Goal: Transaction & Acquisition: Purchase product/service

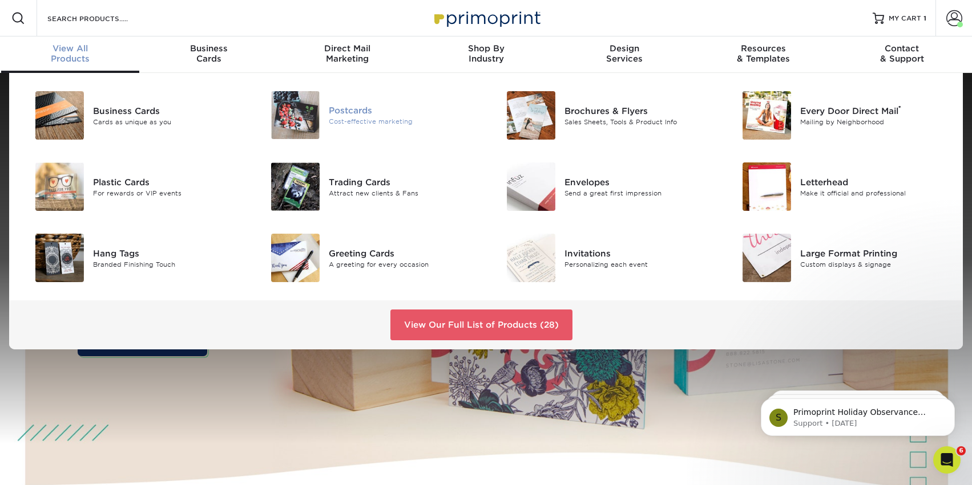
click at [353, 108] on div "Postcards" at bounding box center [403, 110] width 148 height 13
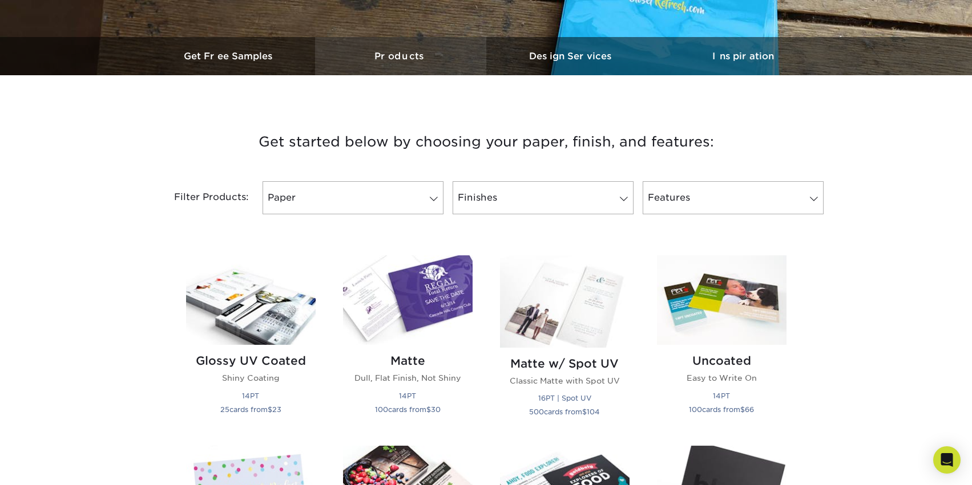
scroll to position [342, 0]
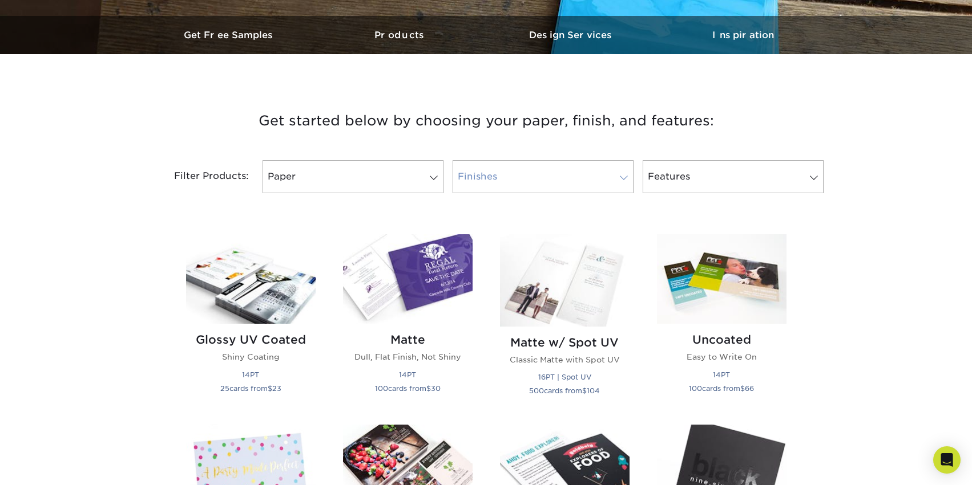
click at [491, 179] on link "Finishes" at bounding box center [542, 176] width 181 height 33
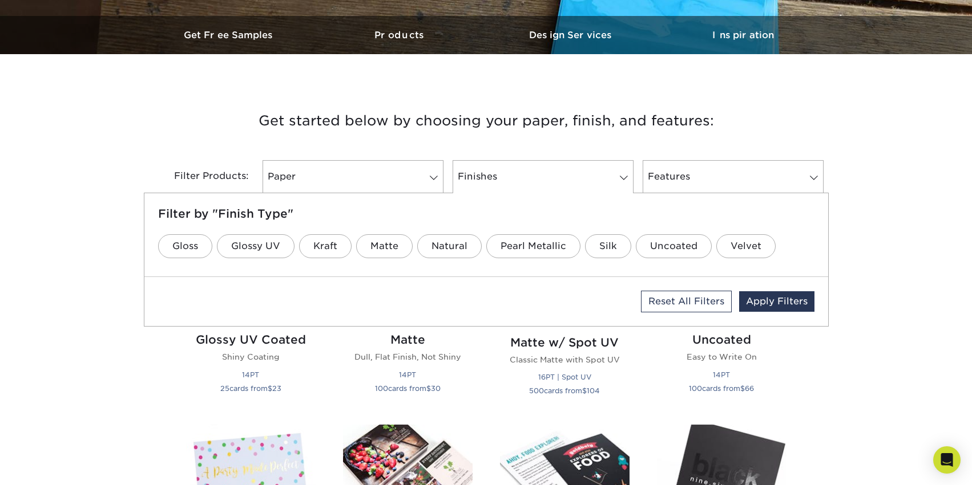
click at [427, 95] on h3 "Get started below by choosing your paper, finish, and features:" at bounding box center [485, 120] width 667 height 51
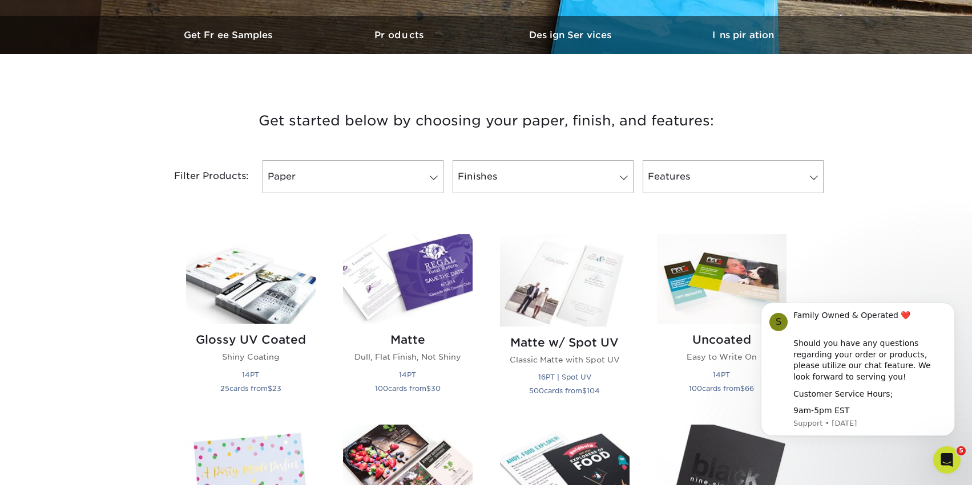
scroll to position [0, 0]
click at [237, 290] on img at bounding box center [250, 279] width 129 height 90
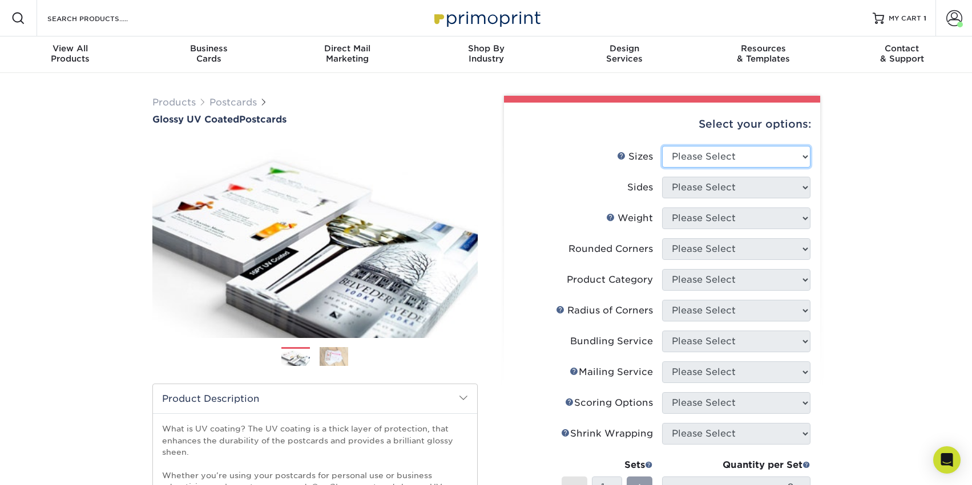
click at [721, 153] on select "Please Select 1.5" x 7" 2" x 4" 2" x 6" 2" x 7" 2" x 8" 2.12" x 5.5" 2.12" x 5.…" at bounding box center [736, 157] width 148 height 22
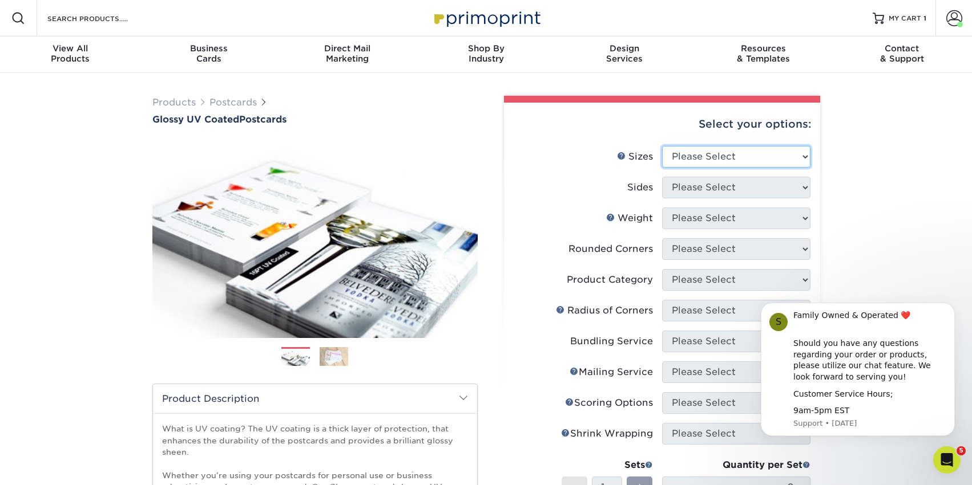
select select "4.00x6.00"
click at [662, 146] on select "Please Select 1.5" x 7" 2" x 4" 2" x 6" 2" x 7" 2" x 8" 2.12" x 5.5" 2.12" x 5.…" at bounding box center [736, 157] width 148 height 22
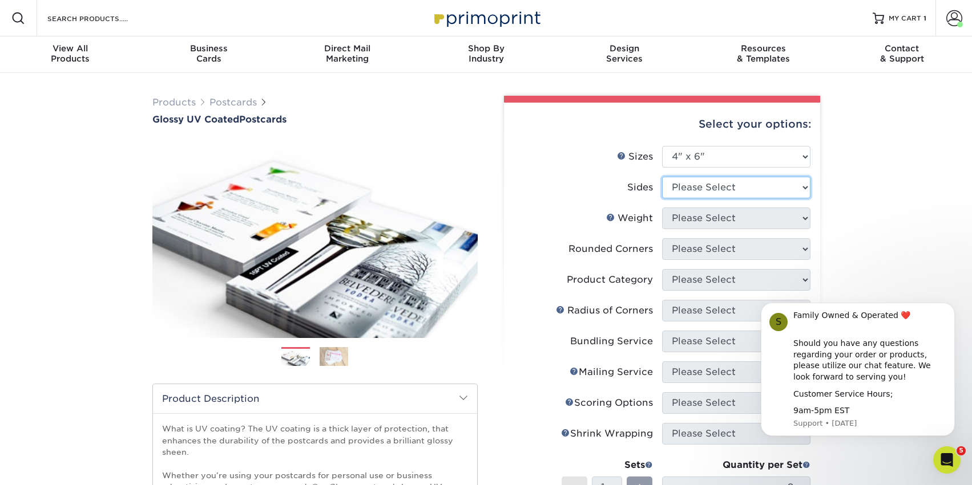
click at [758, 189] on select "Please Select Print Both Sides Print Front Only" at bounding box center [736, 188] width 148 height 22
select select "32d3c223-f82c-492b-b915-ba065a00862f"
click at [662, 177] on select "Please Select Print Both Sides Print Front Only" at bounding box center [736, 188] width 148 height 22
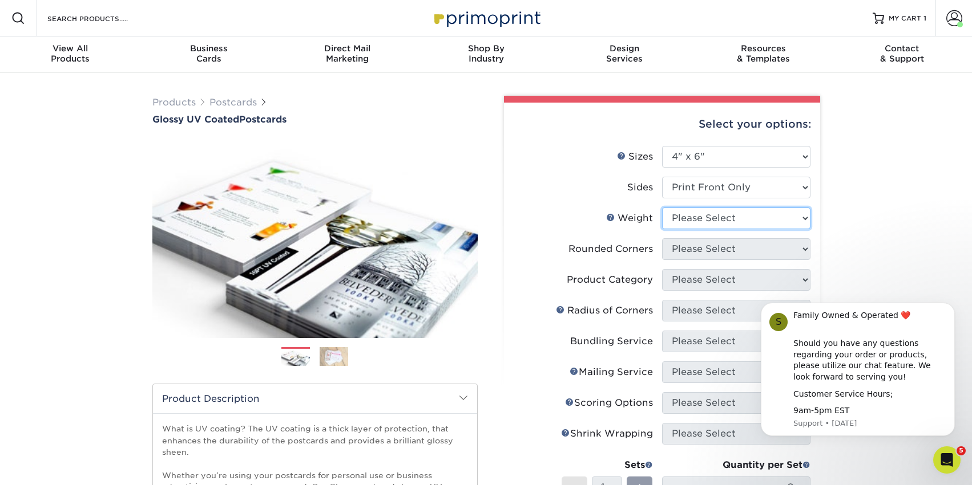
click at [726, 222] on select "Please Select 14PT 16PT 18PT C1S" at bounding box center [736, 219] width 148 height 22
select select "16PT"
click at [662, 208] on select "Please Select 14PT 16PT 18PT C1S" at bounding box center [736, 219] width 148 height 22
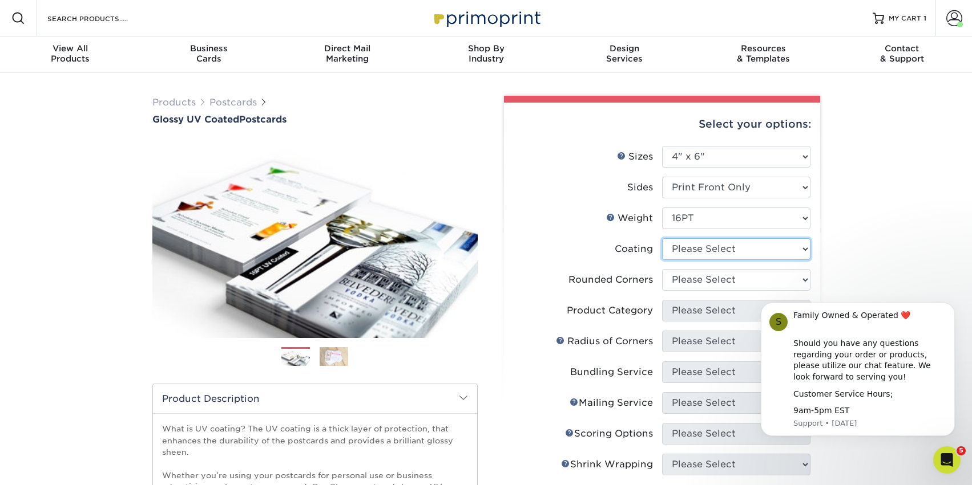
click at [714, 253] on select at bounding box center [736, 249] width 148 height 22
select select "1e8116af-acfc-44b1-83dc-8181aa338834"
click at [662, 238] on select at bounding box center [736, 249] width 148 height 22
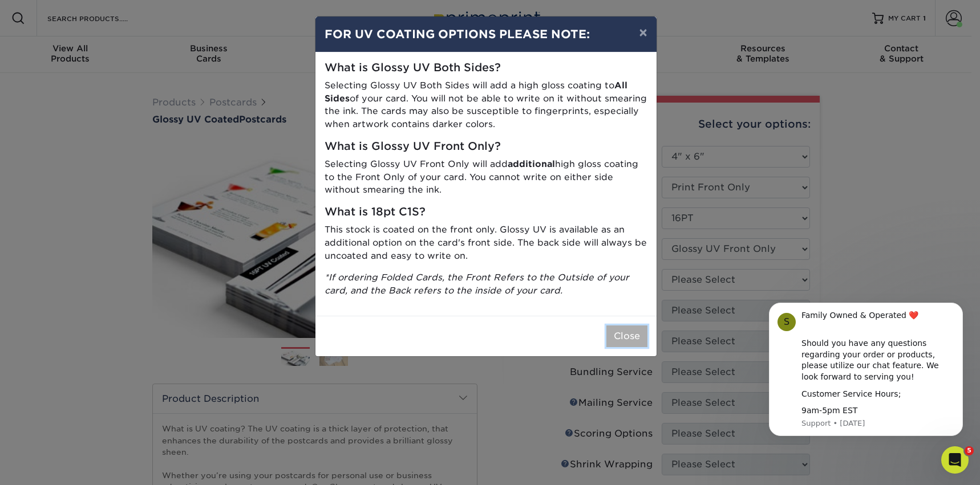
click at [624, 337] on button "Close" at bounding box center [626, 337] width 41 height 22
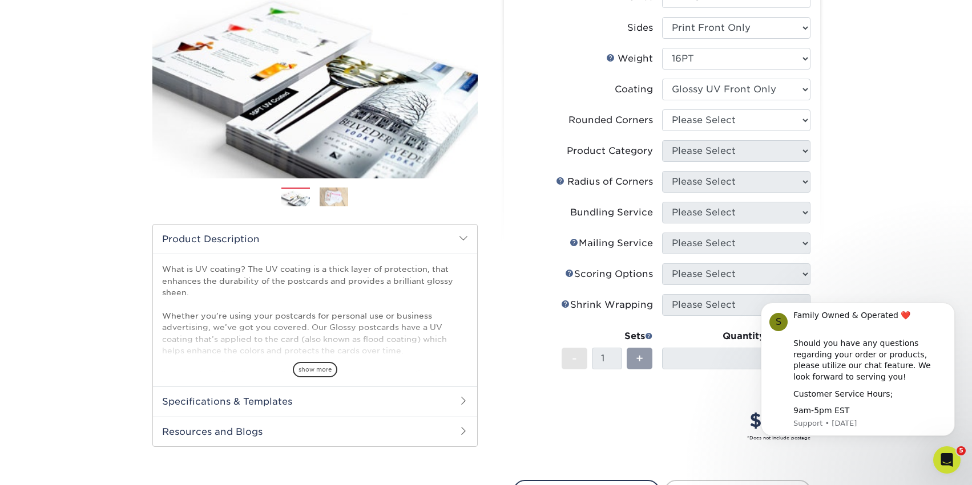
scroll to position [171, 0]
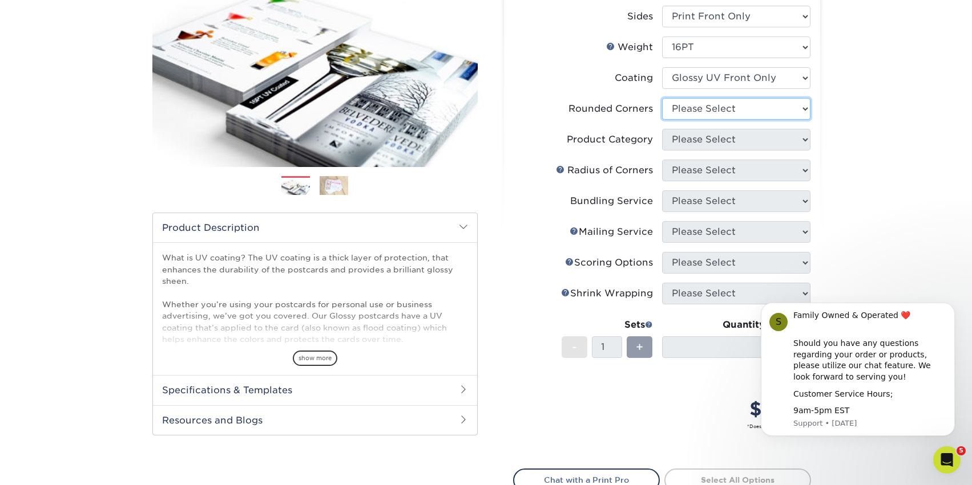
click at [734, 110] on select "Please Select Yes - Round 4 Corners No" at bounding box center [736, 109] width 148 height 22
select select "0"
click at [662, 98] on select "Please Select Yes - Round 4 Corners No" at bounding box center [736, 109] width 148 height 22
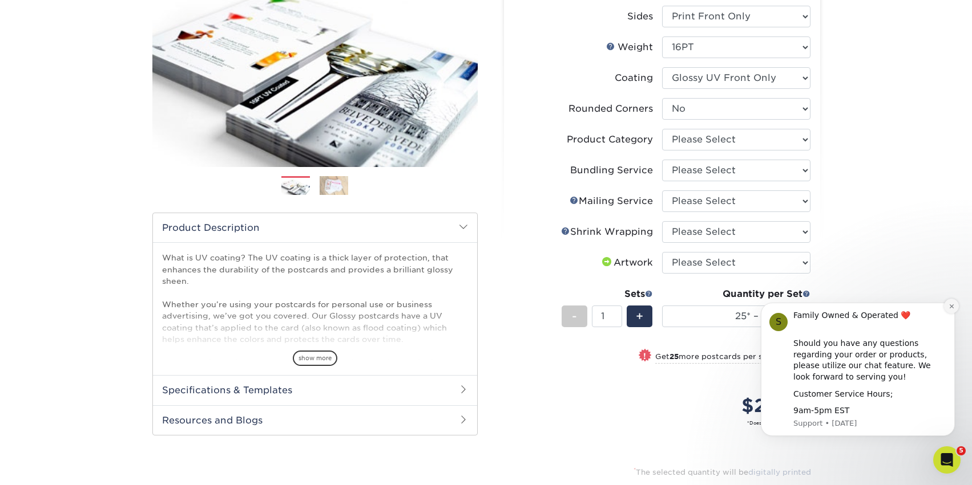
click at [952, 311] on button "Dismiss notification" at bounding box center [951, 306] width 15 height 15
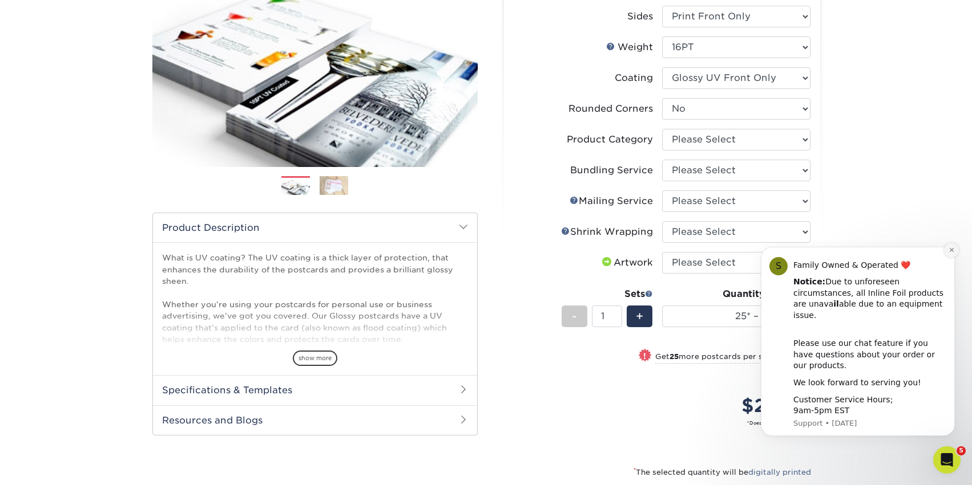
click at [949, 252] on icon "Dismiss notification" at bounding box center [951, 250] width 4 height 4
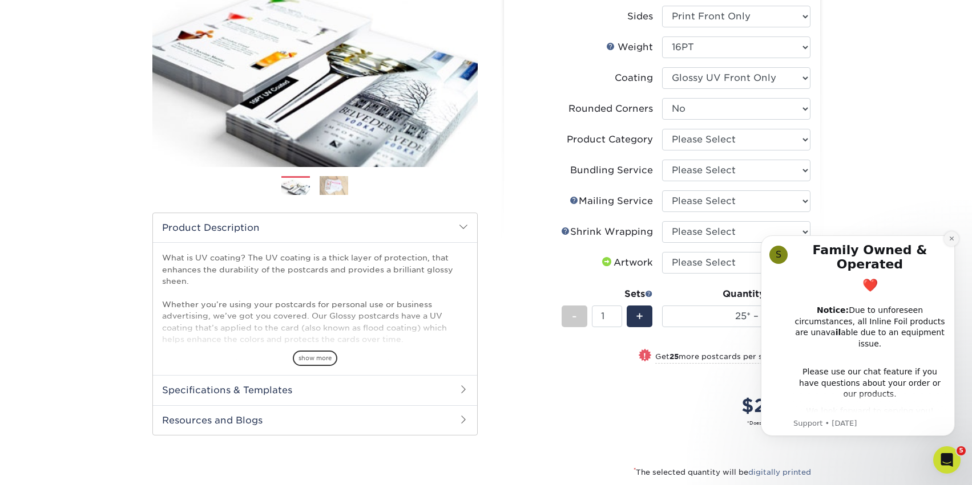
click at [948, 242] on button "Dismiss notification" at bounding box center [951, 239] width 15 height 15
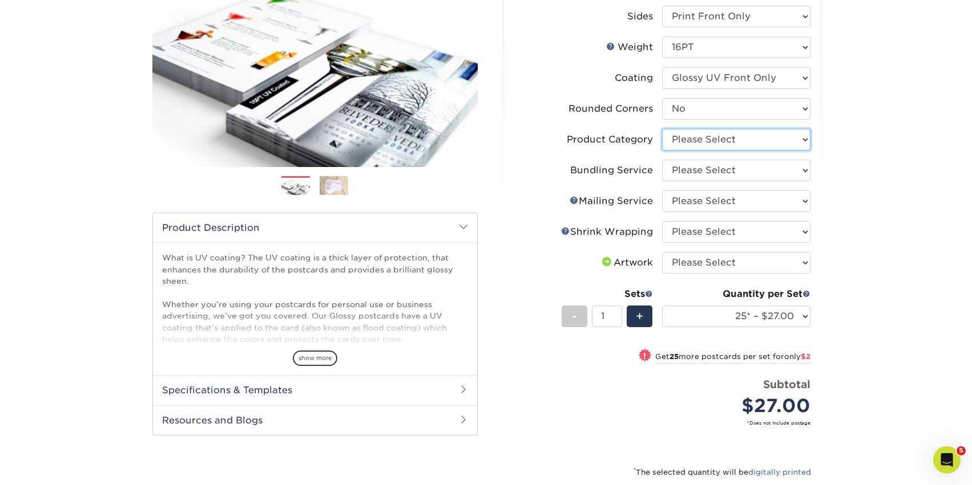
click at [702, 134] on select "Please Select Postcards" at bounding box center [736, 140] width 148 height 22
select select "9b7272e0-d6c8-4c3c-8e97-d3a1bcdab858"
click at [662, 129] on select "Please Select Postcards" at bounding box center [736, 140] width 148 height 22
click at [700, 167] on select "Please Select No Bundling Services Yes, Bundles of 50 (+2 Days) Yes, Bundles of…" at bounding box center [736, 171] width 148 height 22
select select "58689abb-25c0-461c-a4c3-a80b627d6649"
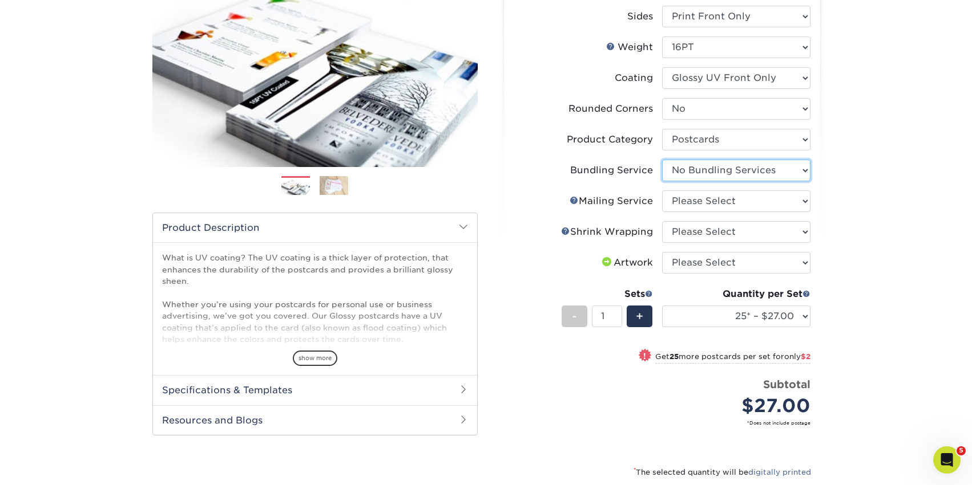
click at [662, 160] on select "Please Select No Bundling Services Yes, Bundles of 50 (+2 Days) Yes, Bundles of…" at bounding box center [736, 171] width 148 height 22
click at [702, 205] on select "Please Select No Direct Mailing Service No, I will mail/stamp/imprint Direct Ma…" at bounding box center [736, 202] width 148 height 22
select select "3e5e9bdd-d78a-4c28-a41d-fe1407925ca6"
click at [662, 191] on select "Please Select No Direct Mailing Service No, I will mail/stamp/imprint Direct Ma…" at bounding box center [736, 202] width 148 height 22
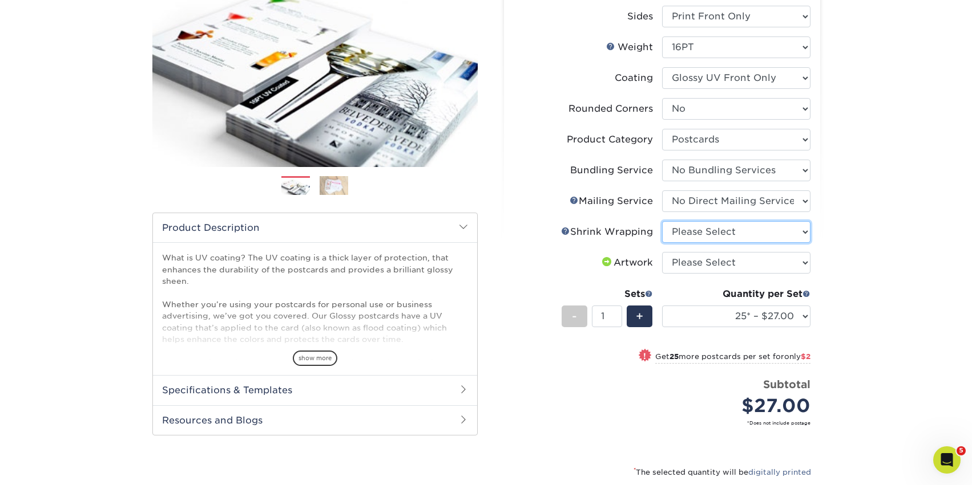
click at [702, 234] on select "Please Select No Shrink Wrapping Shrink Wrap 100 Per Package Shrink Wrap 50 Per…" at bounding box center [736, 232] width 148 height 22
select select "c8749376-e7da-41d0-b3dc-647faf84d907"
click at [662, 221] on select "Please Select No Shrink Wrapping Shrink Wrap 100 Per Package Shrink Wrap 50 Per…" at bounding box center [736, 232] width 148 height 22
click at [701, 264] on select "Please Select I will upload files I need a design - $150" at bounding box center [736, 263] width 148 height 22
select select "upload"
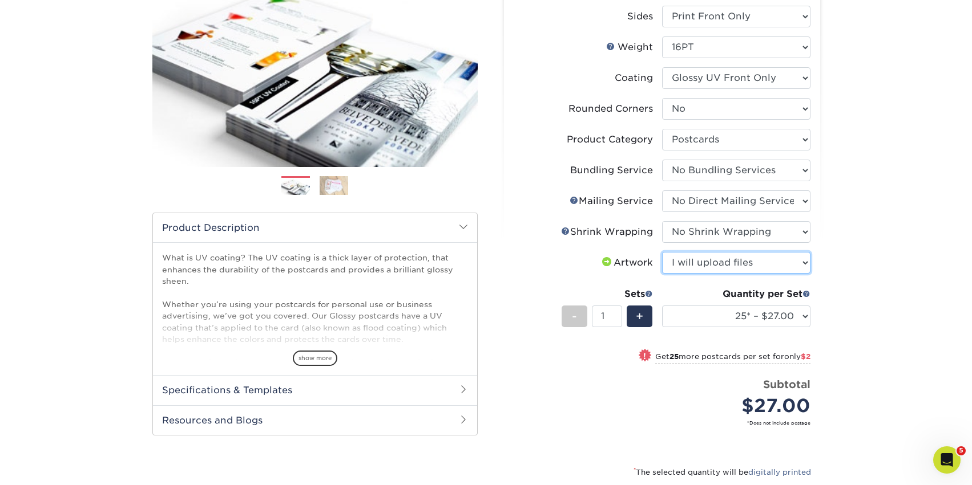
click at [662, 252] on select "Please Select I will upload files I need a design - $150" at bounding box center [736, 263] width 148 height 22
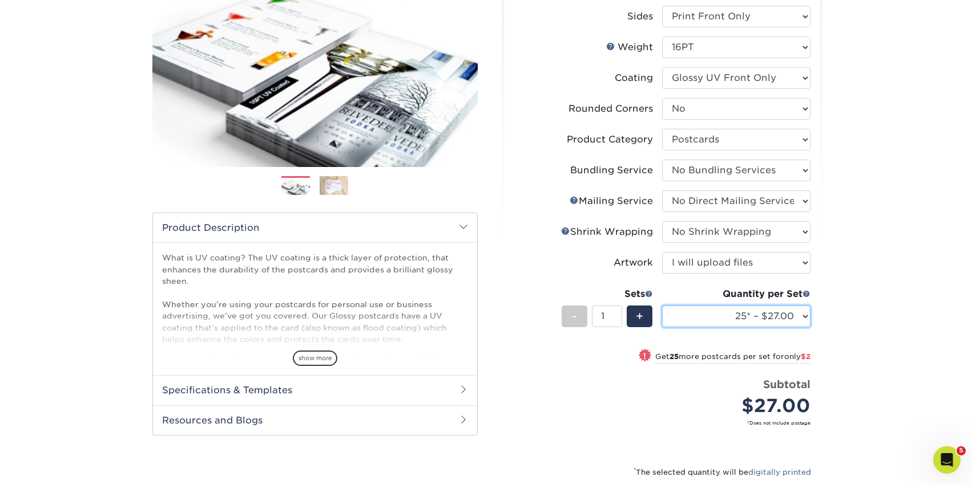
click at [792, 316] on select "25* – $27.00 50* – $29.00 75* – $29.00 100* – $46.00 250* – $84.00 500 – $100.0…" at bounding box center [736, 317] width 148 height 22
select select "250* – $84.00"
click at [662, 306] on select "25* – $27.00 50* – $29.00 75* – $29.00 100* – $46.00 250* – $84.00 500 – $100.0…" at bounding box center [736, 317] width 148 height 22
click at [852, 261] on div "Products Postcards Glossy UV Coated Postcards Previous Next show more 25" at bounding box center [486, 261] width 972 height 719
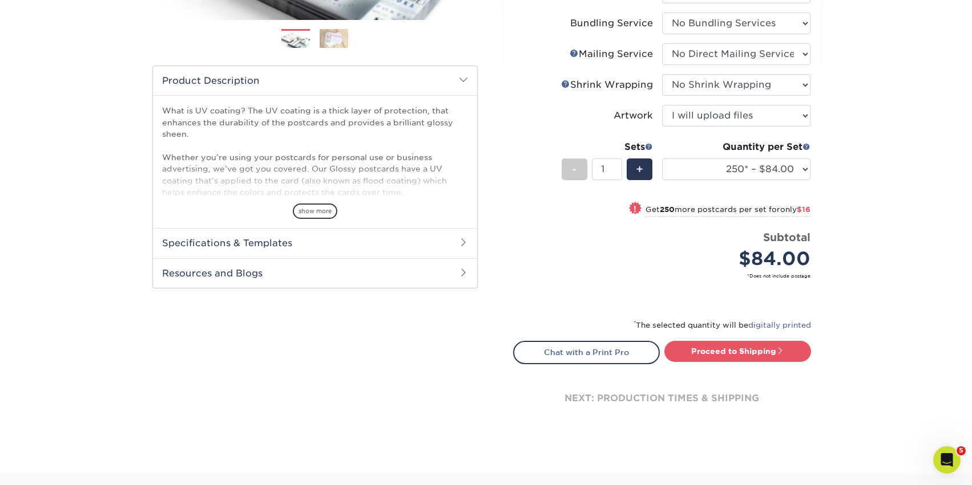
scroll to position [342, 0]
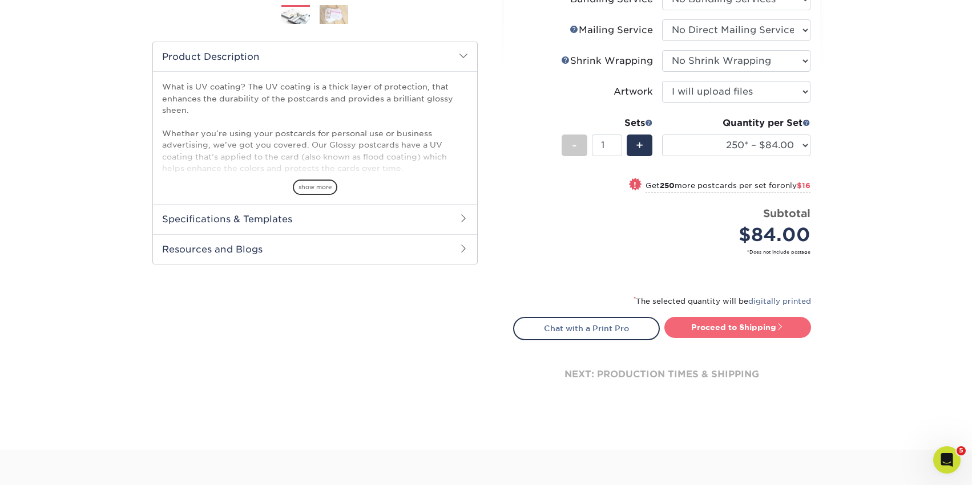
click at [747, 326] on link "Proceed to Shipping" at bounding box center [737, 327] width 147 height 21
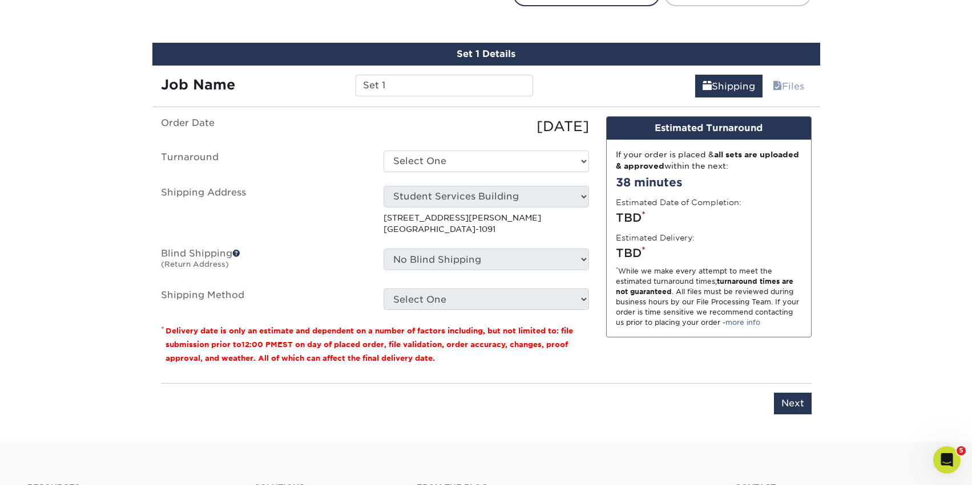
scroll to position [691, 0]
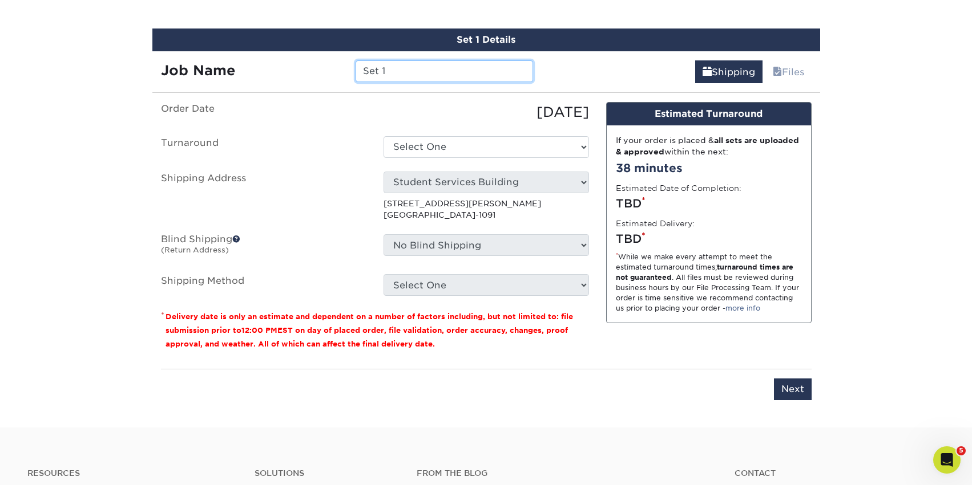
click at [434, 74] on input "Set 1" at bounding box center [443, 71] width 177 height 22
click at [467, 67] on input "ND at UT Affirming CArd" at bounding box center [443, 71] width 177 height 22
type input "ND at UT Affirming Card"
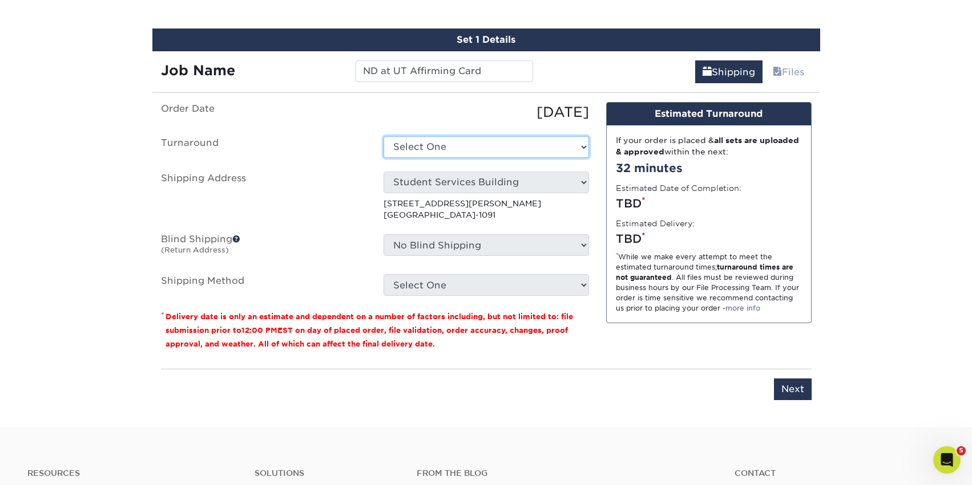
click at [447, 155] on select "Select One 2-4 Business Days 2 Day Next Business Day" at bounding box center [485, 147] width 205 height 22
select select "532d3c33-4eee-4729-abf2-8103c1b00231"
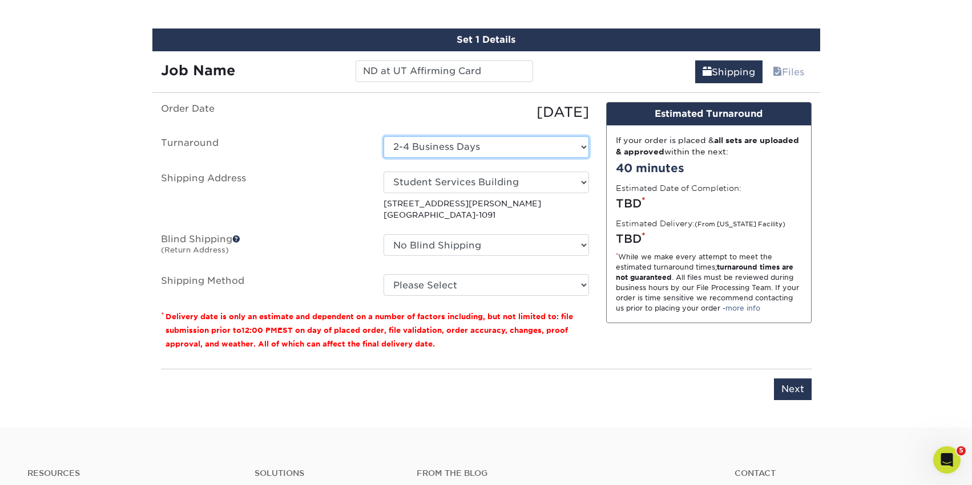
click at [480, 148] on select "Select One 2-4 Business Days 2 Day Next Business Day" at bounding box center [485, 147] width 205 height 22
click at [383, 136] on select "Select One 2-4 Business Days 2 Day Next Business Day" at bounding box center [485, 147] width 205 height 22
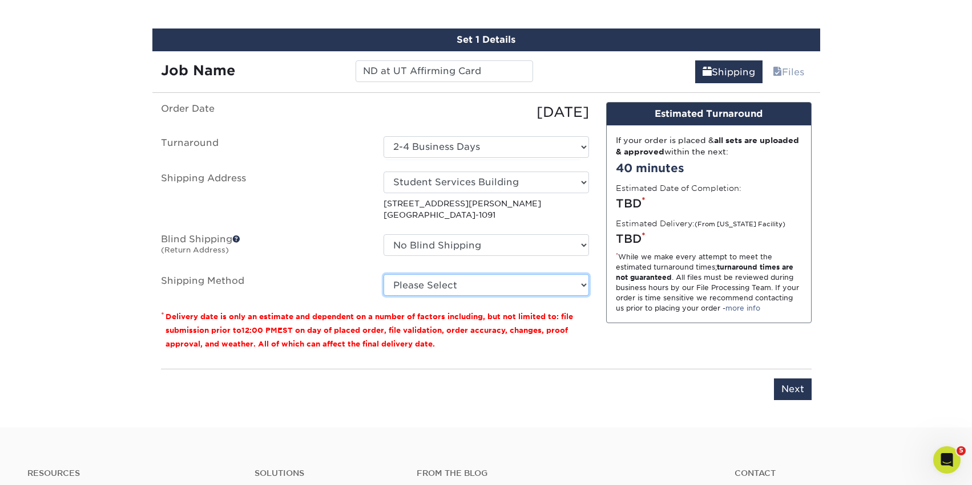
click at [473, 284] on select "Please Select Ground Shipping (+$16.21) 3 Day Shipping Service (+$19.91) 2 Day …" at bounding box center [485, 285] width 205 height 22
select select "03"
click at [383, 274] on select "Please Select Ground Shipping (+$16.21) 3 Day Shipping Service (+$19.91) 2 Day …" at bounding box center [485, 285] width 205 height 22
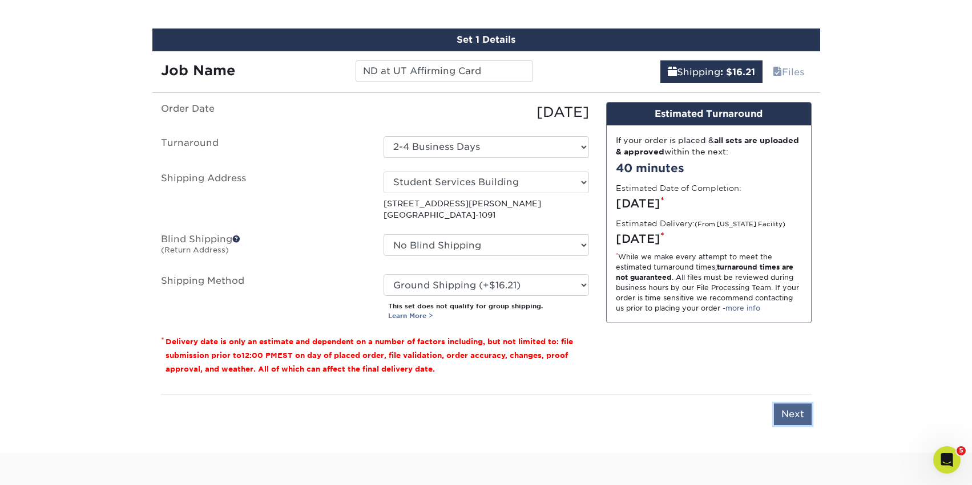
click at [795, 416] on input "Next" at bounding box center [793, 415] width 38 height 22
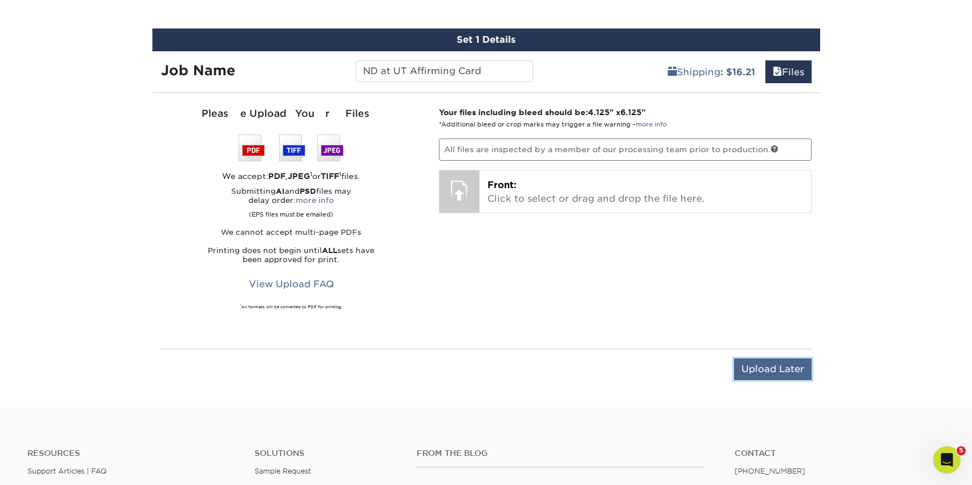
click at [776, 372] on input "Upload Later" at bounding box center [773, 370] width 78 height 22
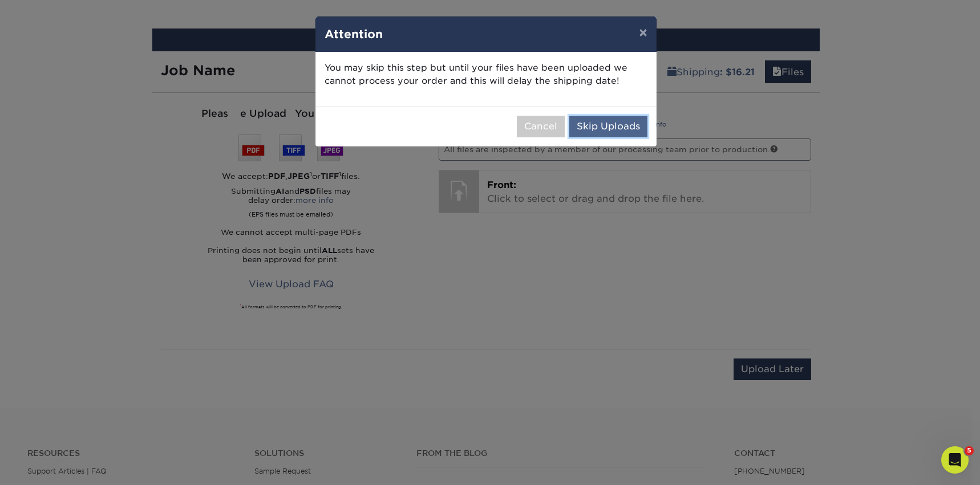
click at [594, 120] on button "Skip Uploads" at bounding box center [608, 127] width 78 height 22
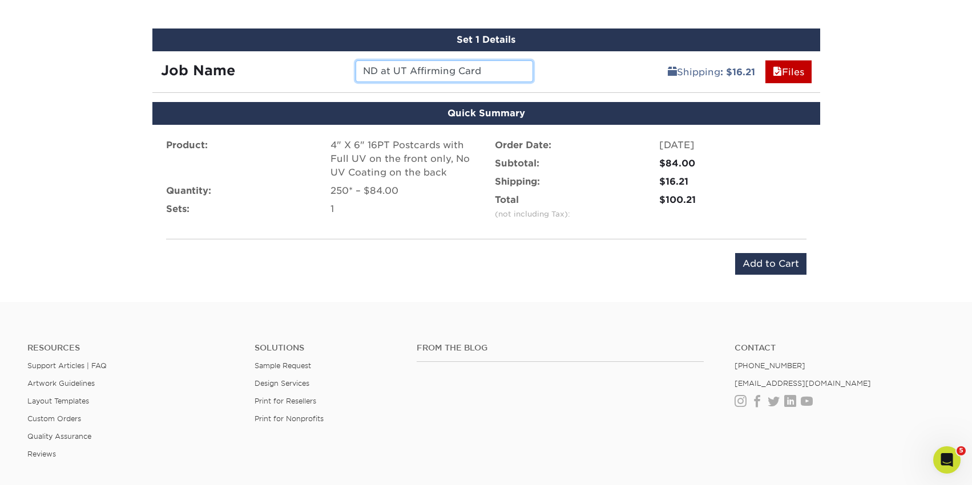
drag, startPoint x: 411, startPoint y: 73, endPoint x: 381, endPoint y: 75, distance: 29.8
click at [381, 75] on input "ND at UT Affirming Card" at bounding box center [443, 71] width 177 height 22
type input "LT ND Affirming Card"
